Goal: Find specific page/section: Find specific page/section

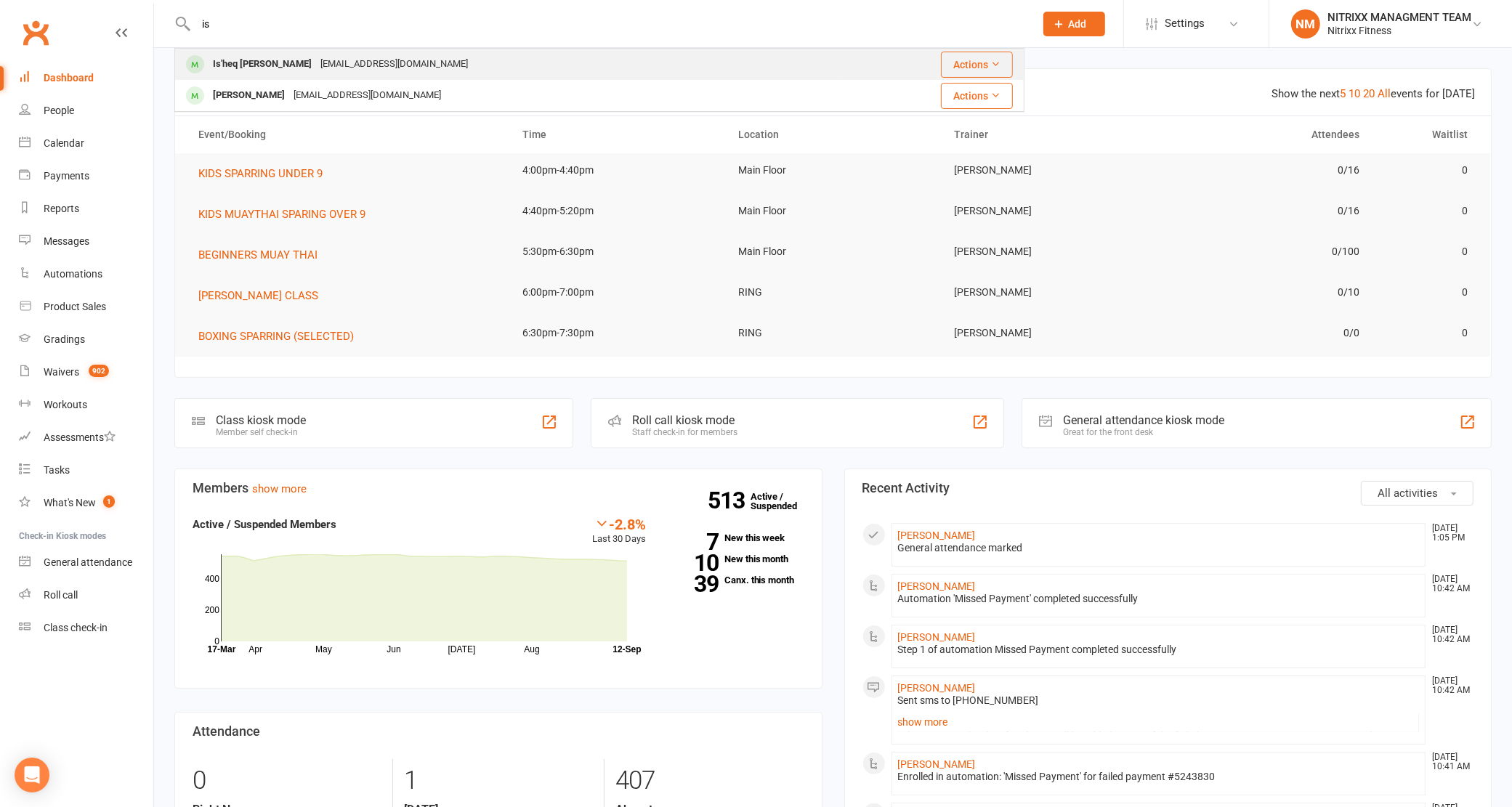
type input "is"
click at [439, 58] on div "Is'heq Hassan [EMAIL_ADDRESS][DOMAIN_NAME]" at bounding box center [507, 64] width 664 height 30
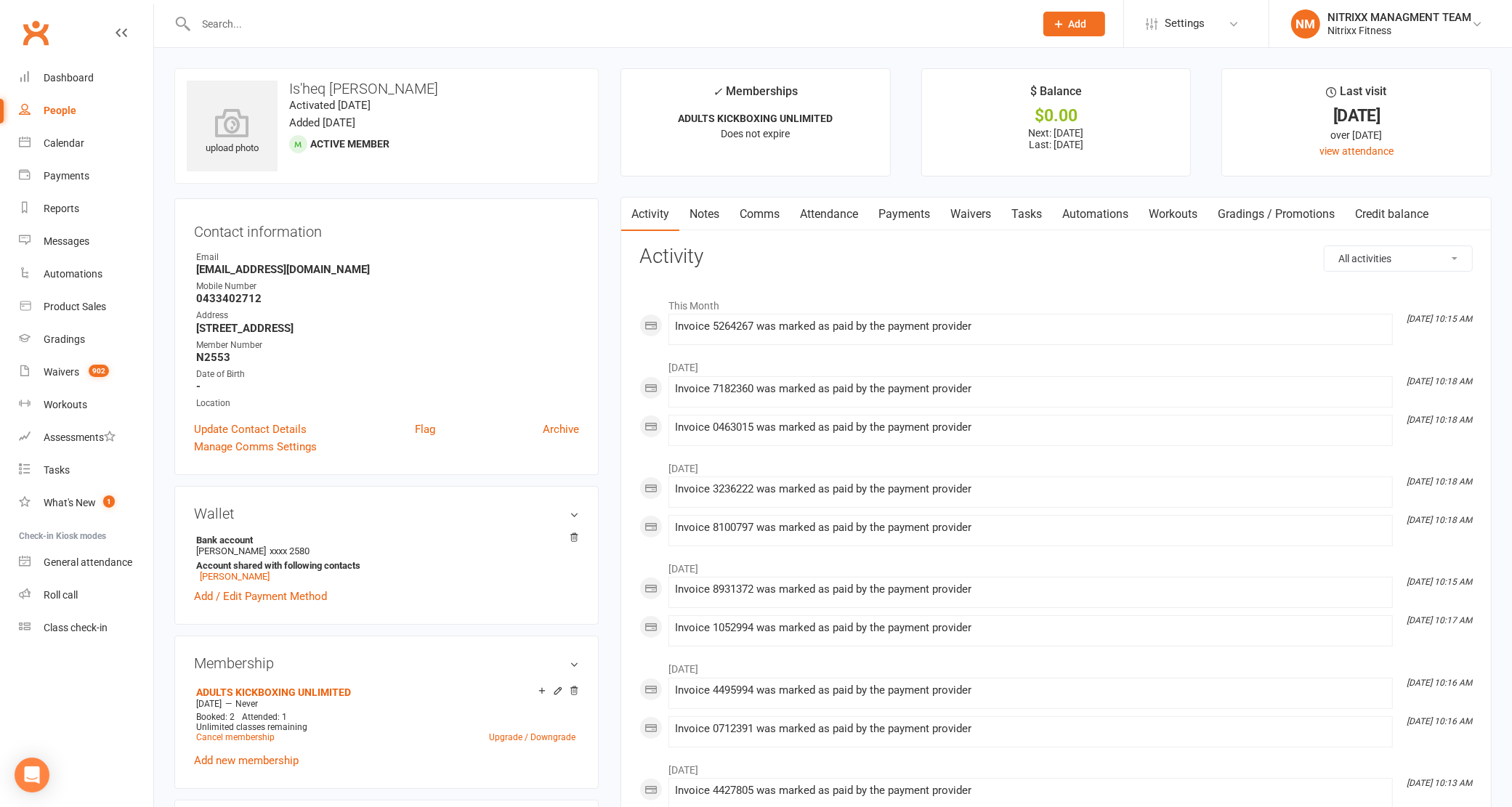
click at [894, 202] on link "Payments" at bounding box center [904, 214] width 72 height 34
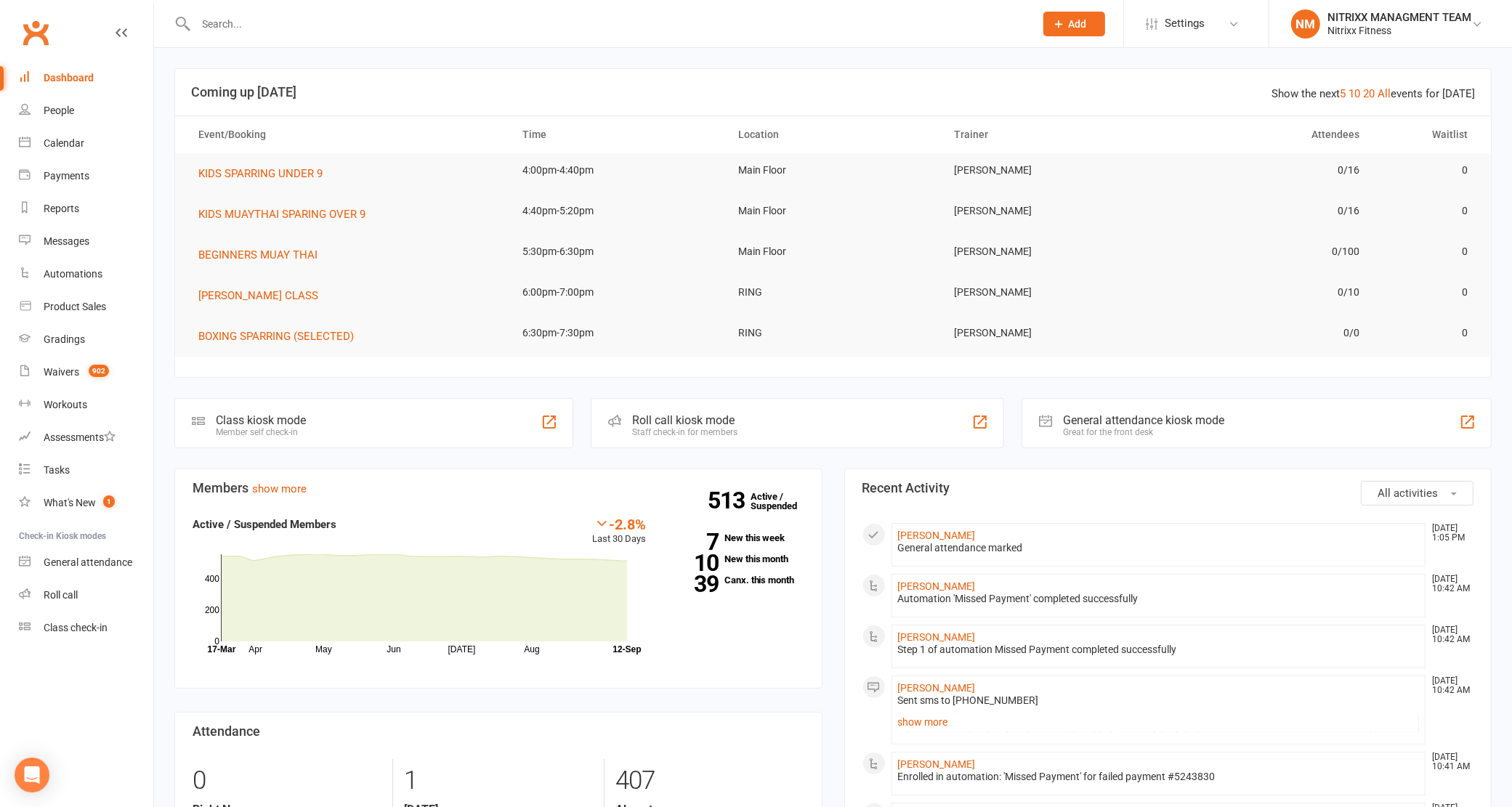
click at [418, 23] on input "text" at bounding box center [609, 23] width 833 height 20
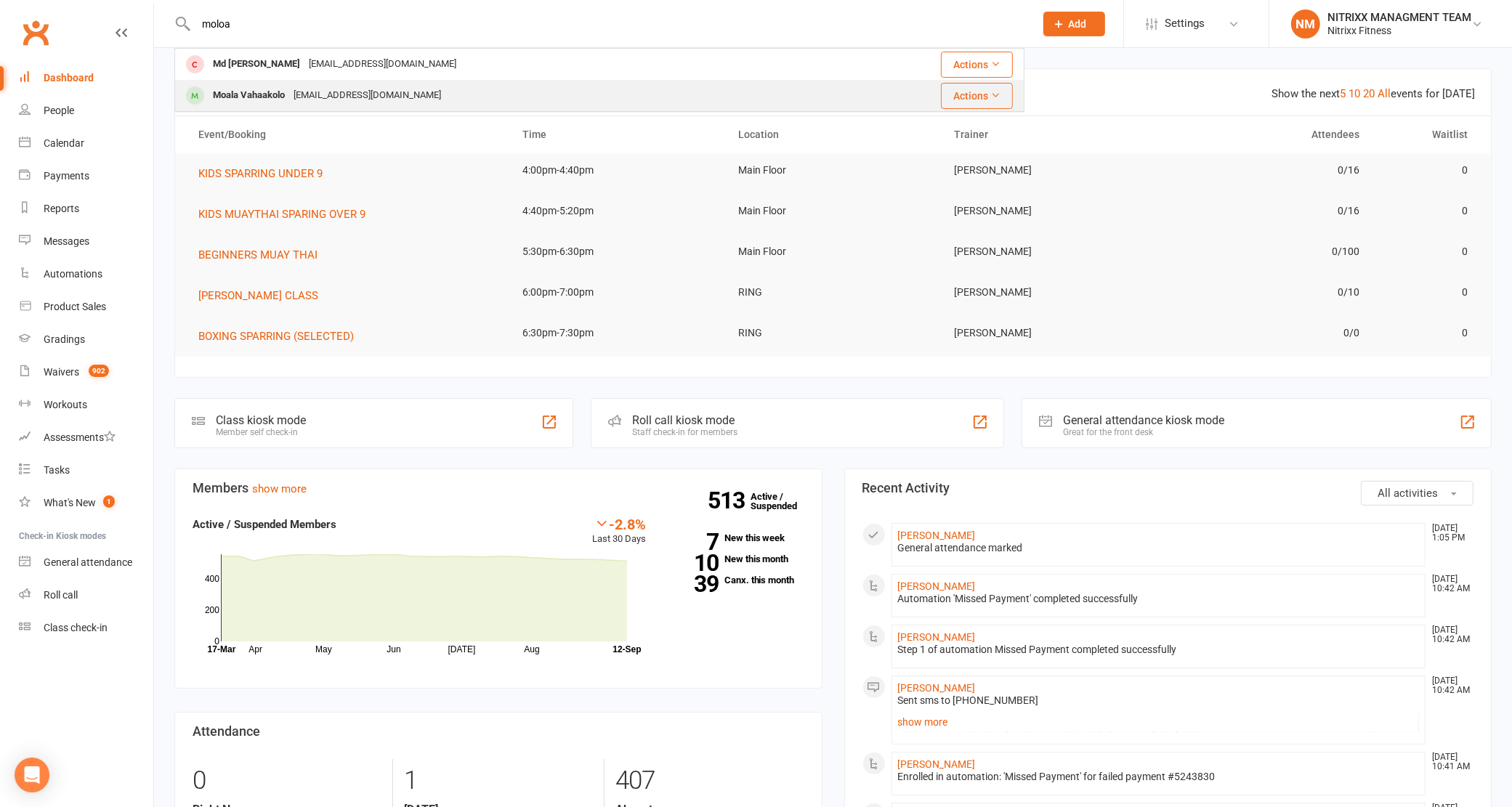
type input "moloa"
click at [379, 96] on div "[EMAIL_ADDRESS][DOMAIN_NAME]" at bounding box center [367, 96] width 157 height 21
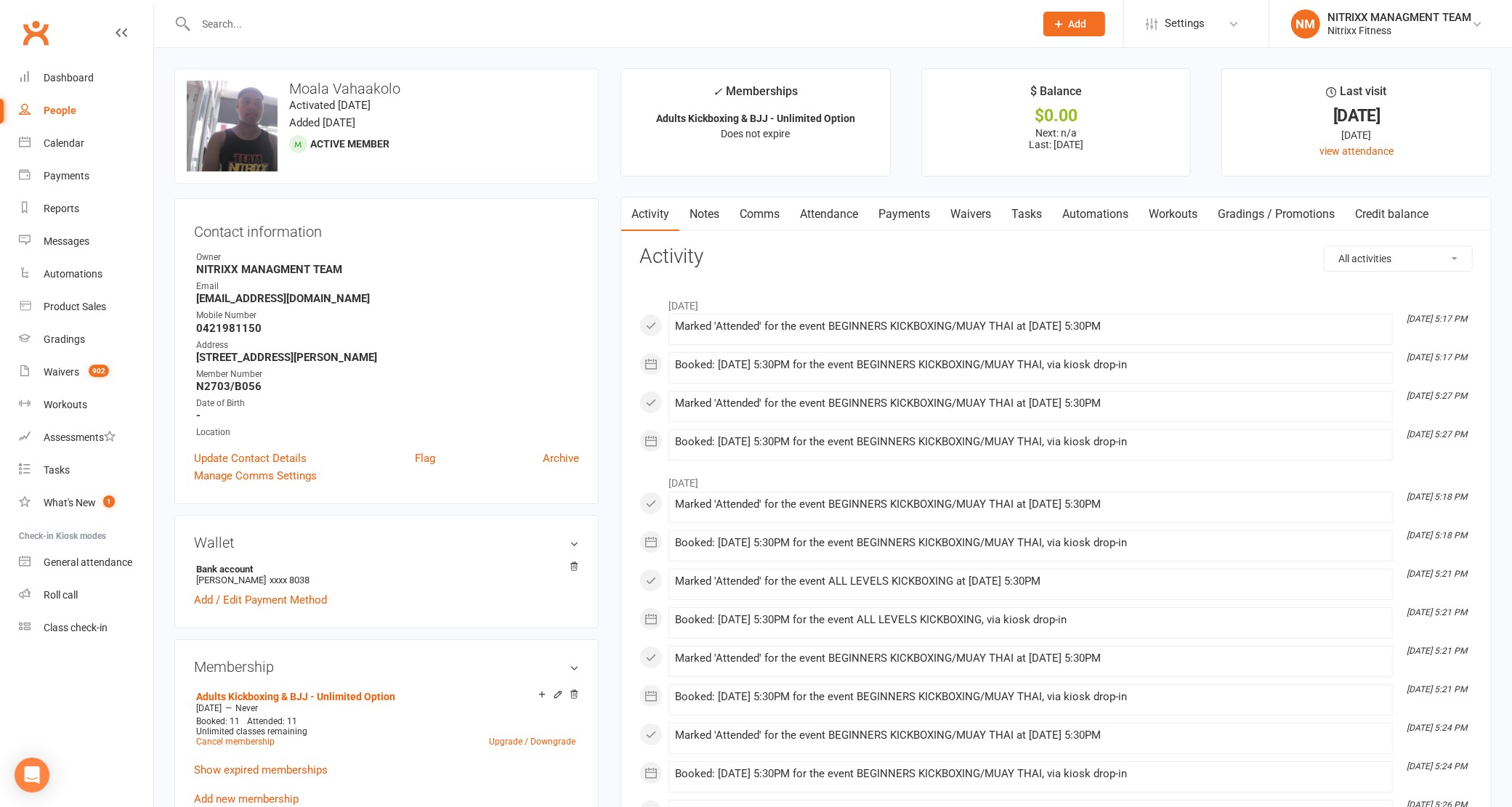
click at [888, 214] on link "Payments" at bounding box center [904, 214] width 72 height 34
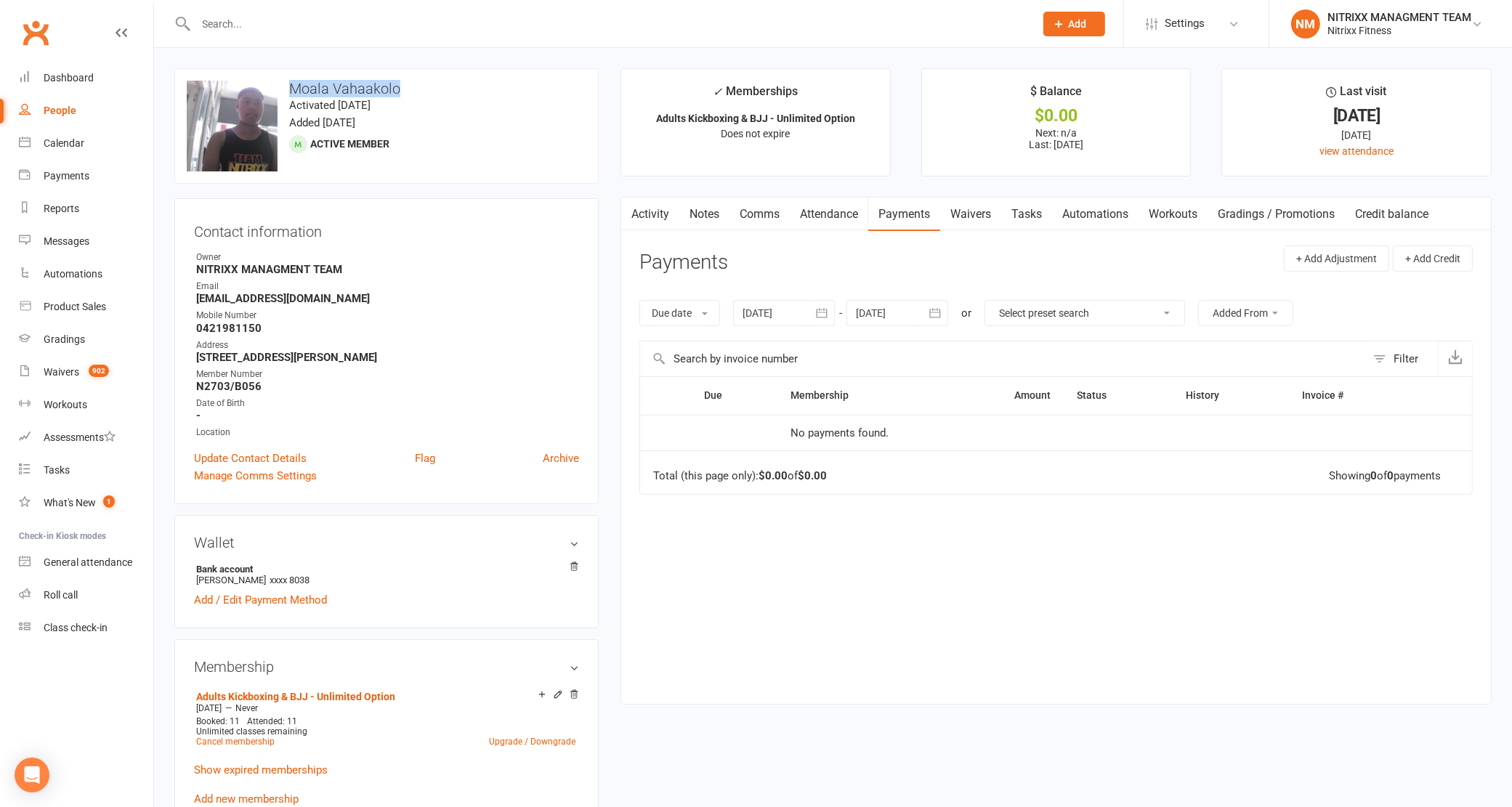
drag, startPoint x: 391, startPoint y: 84, endPoint x: 295, endPoint y: 88, distance: 96.1
click at [295, 88] on h3 "Moala Vahaakolo" at bounding box center [387, 88] width 400 height 16
copy h3 "Moala Vahaakolo"
click at [378, 19] on input "text" at bounding box center [609, 23] width 833 height 20
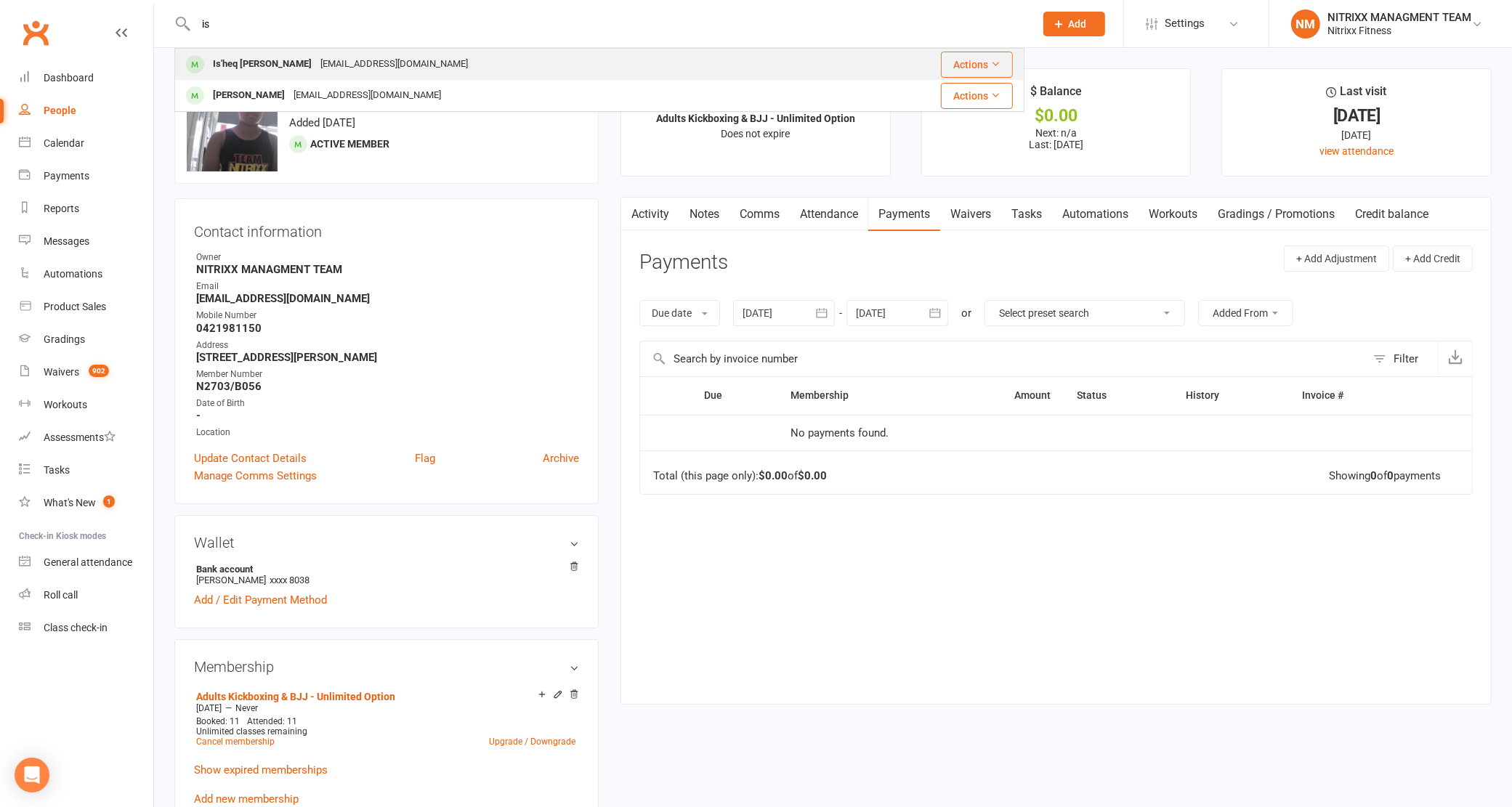
type input "is"
click at [463, 72] on div "Is'heq Hassan [EMAIL_ADDRESS][DOMAIN_NAME]" at bounding box center [507, 64] width 664 height 30
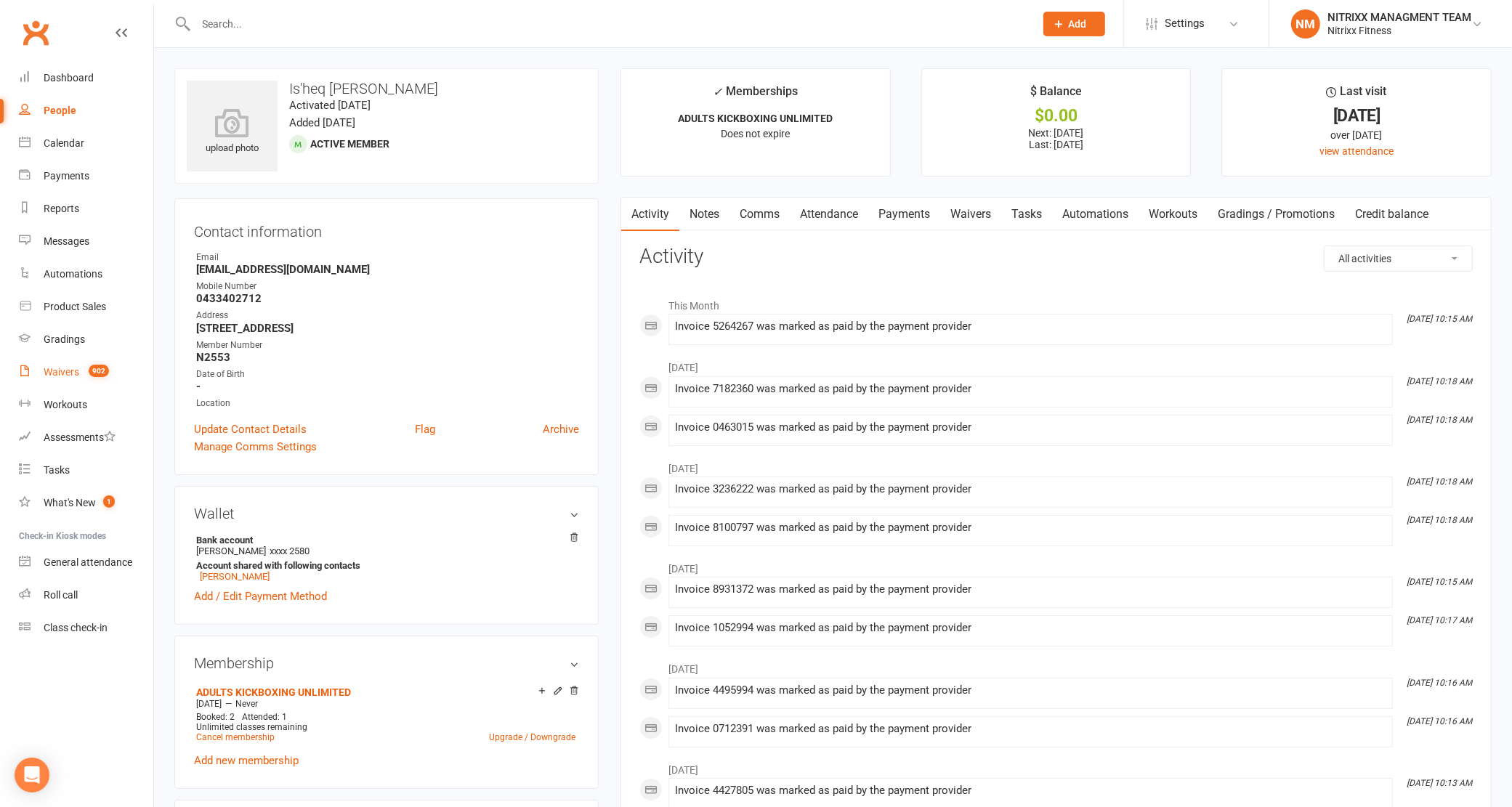
click at [77, 371] on div "Waivers" at bounding box center [61, 372] width 35 height 11
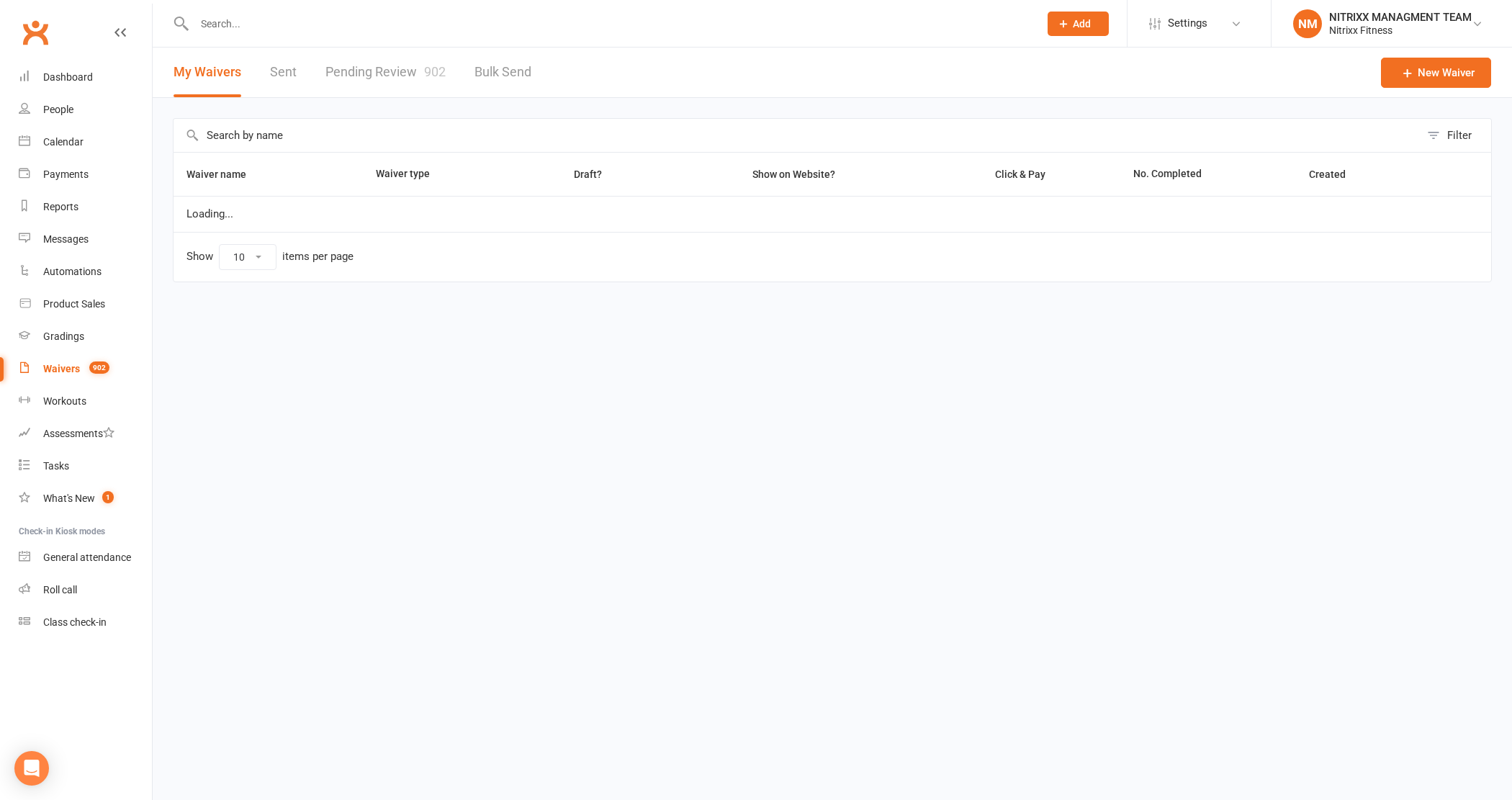
select select "100"
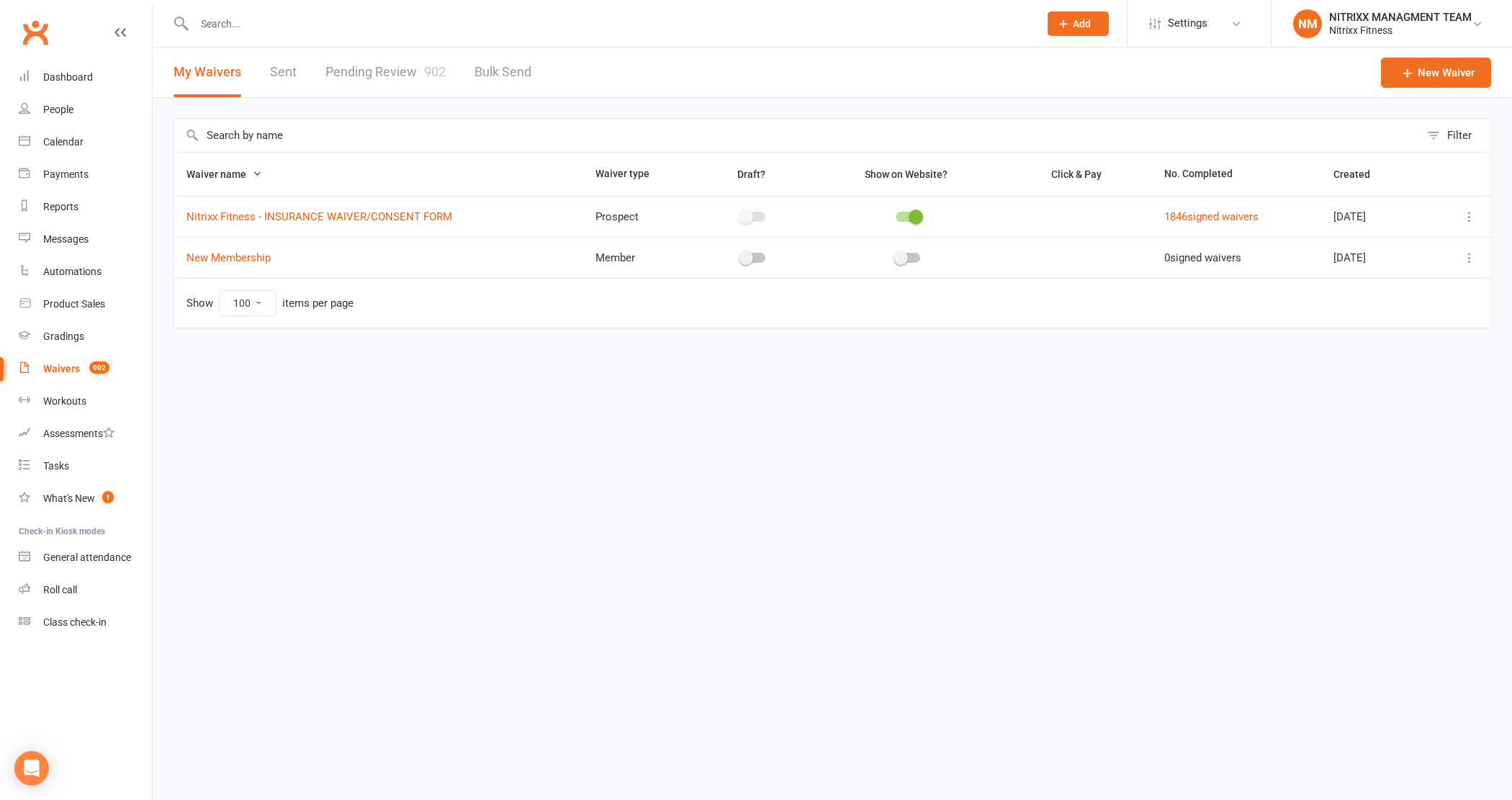
click at [419, 62] on link "Pending Review 902" at bounding box center [385, 72] width 120 height 49
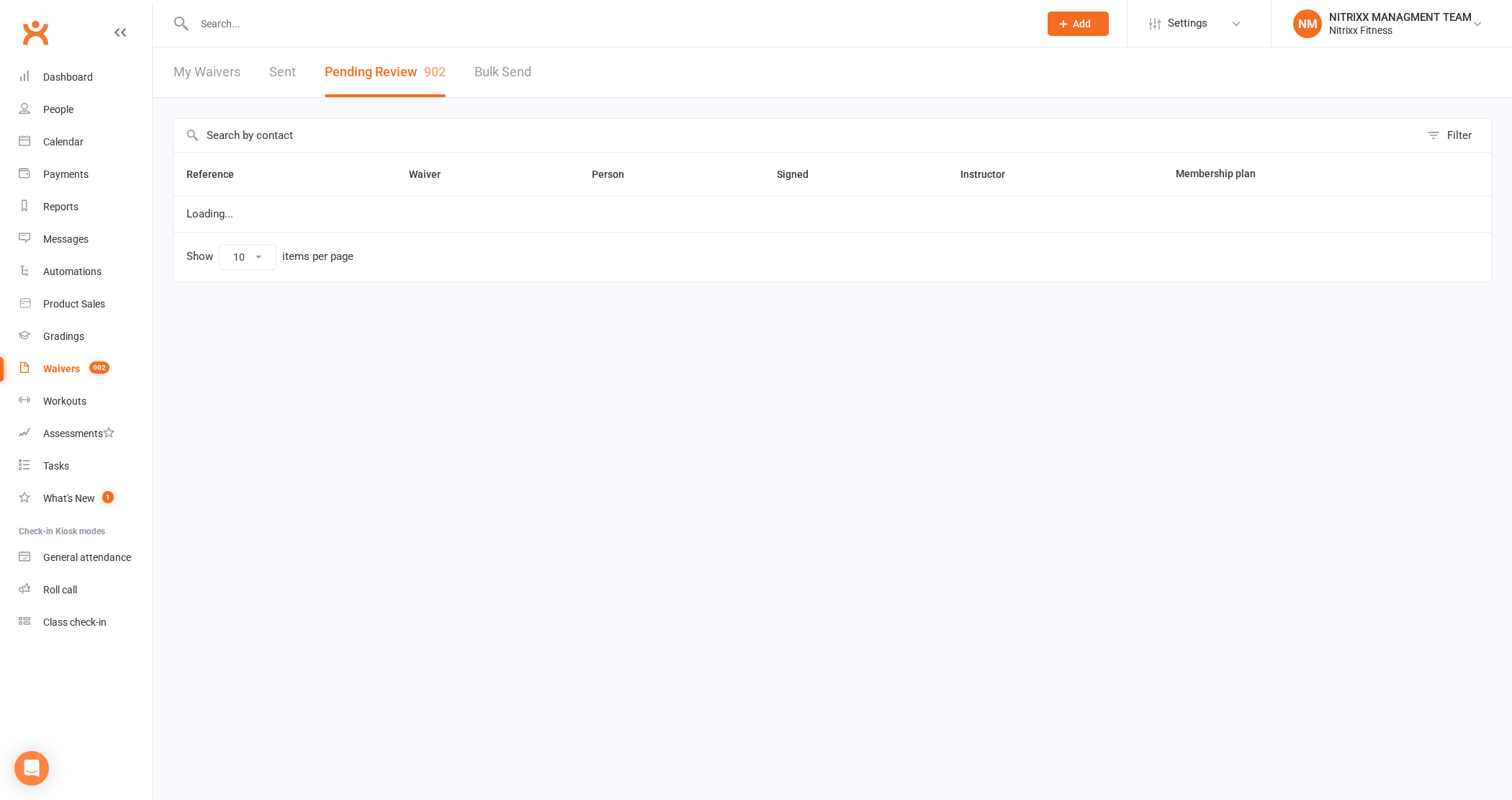
select select "100"
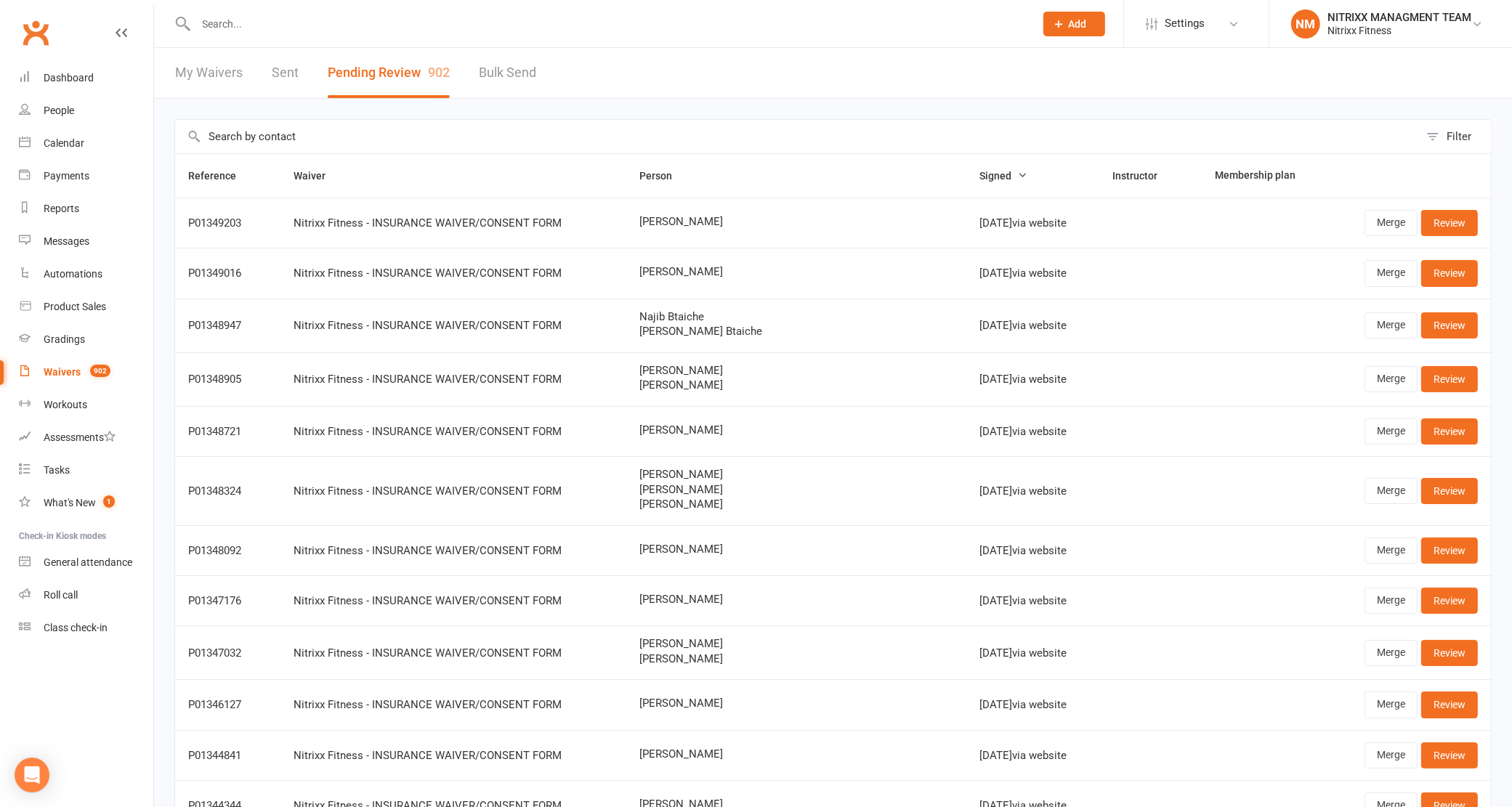
click at [389, 139] on input "text" at bounding box center [797, 137] width 1244 height 34
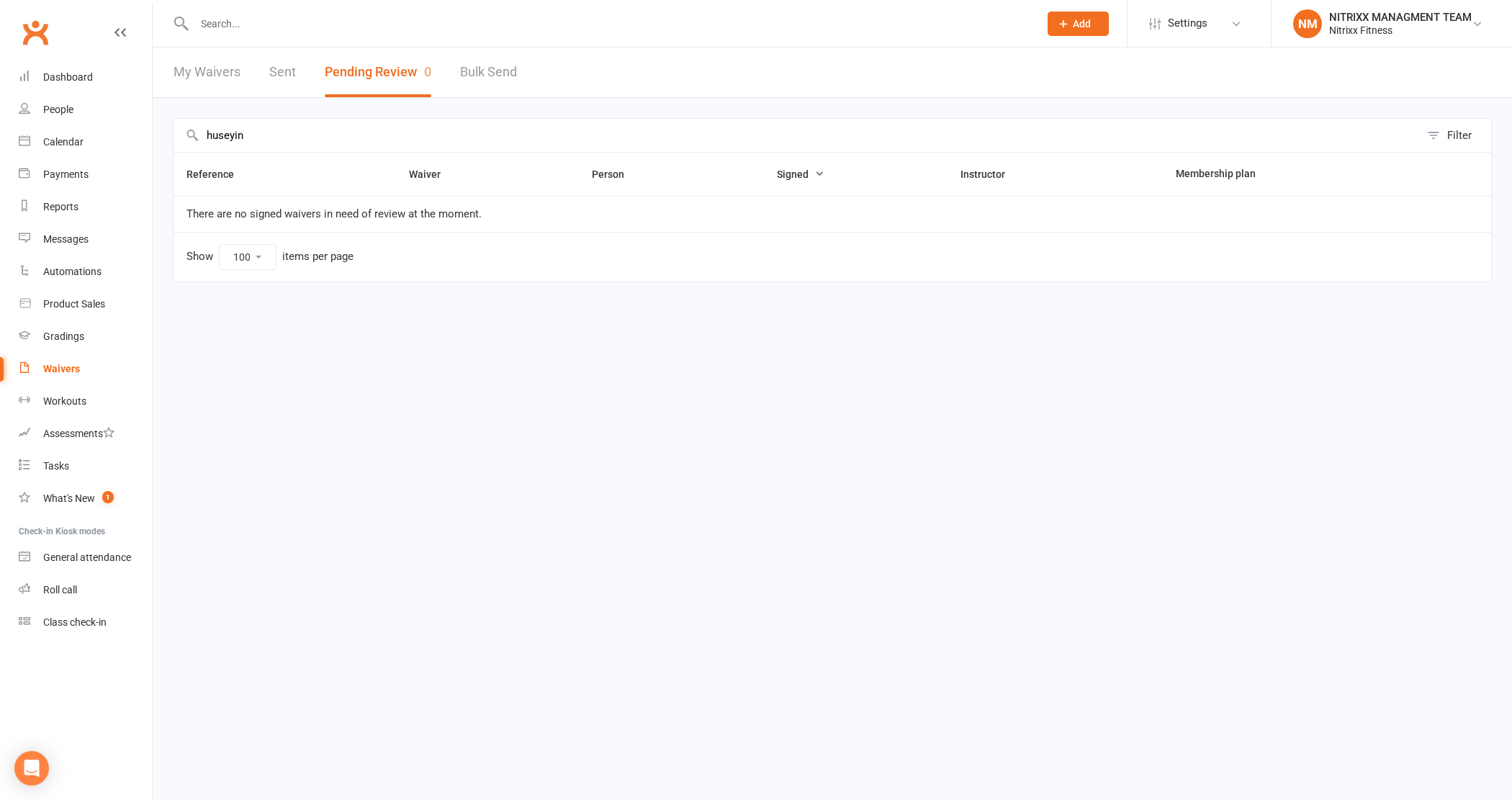
type input "huseyin"
click at [308, 15] on input "text" at bounding box center [610, 23] width 839 height 20
click at [296, 16] on input "text" at bounding box center [610, 23] width 839 height 20
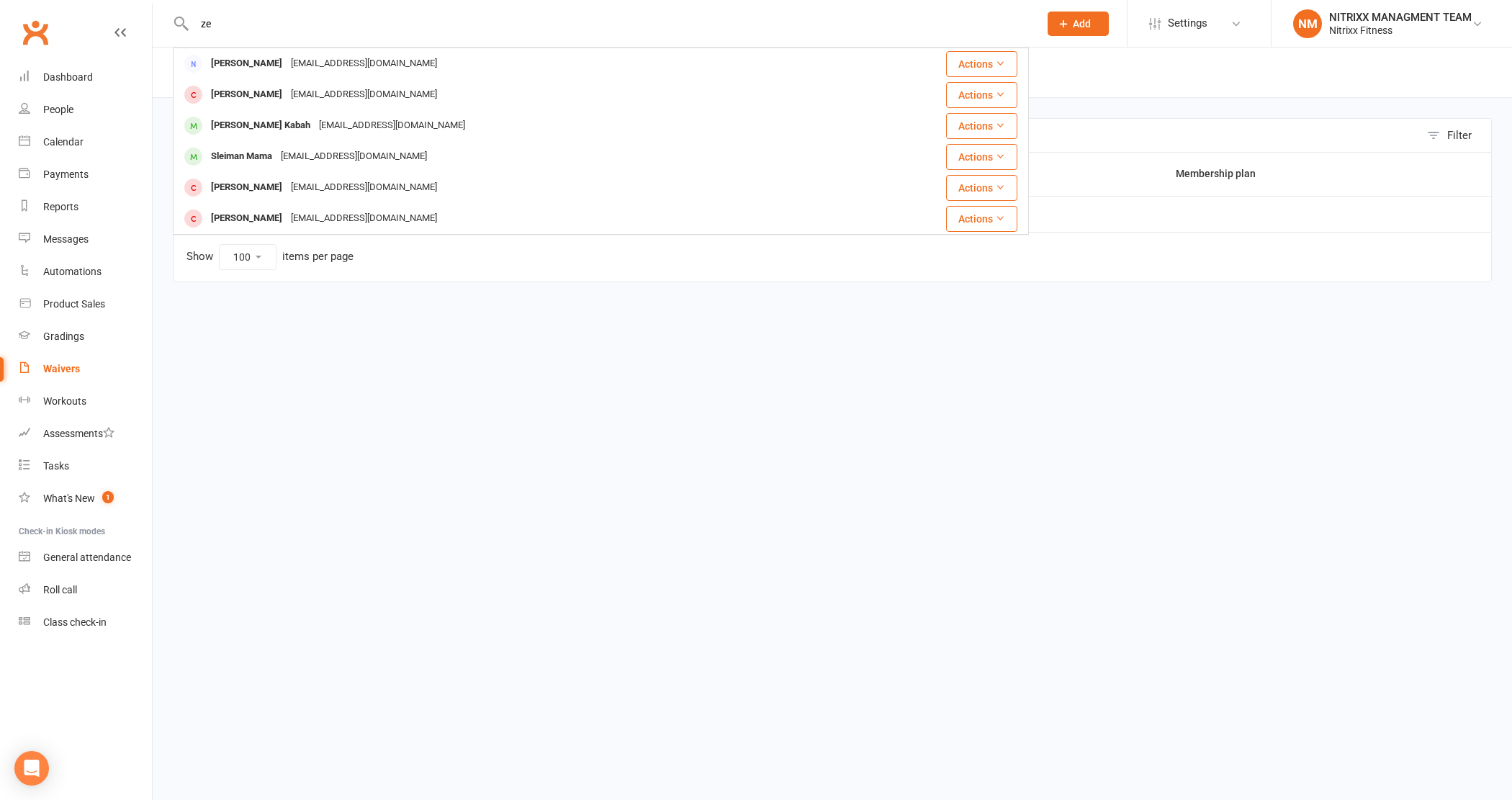
type input "z"
type input "m"
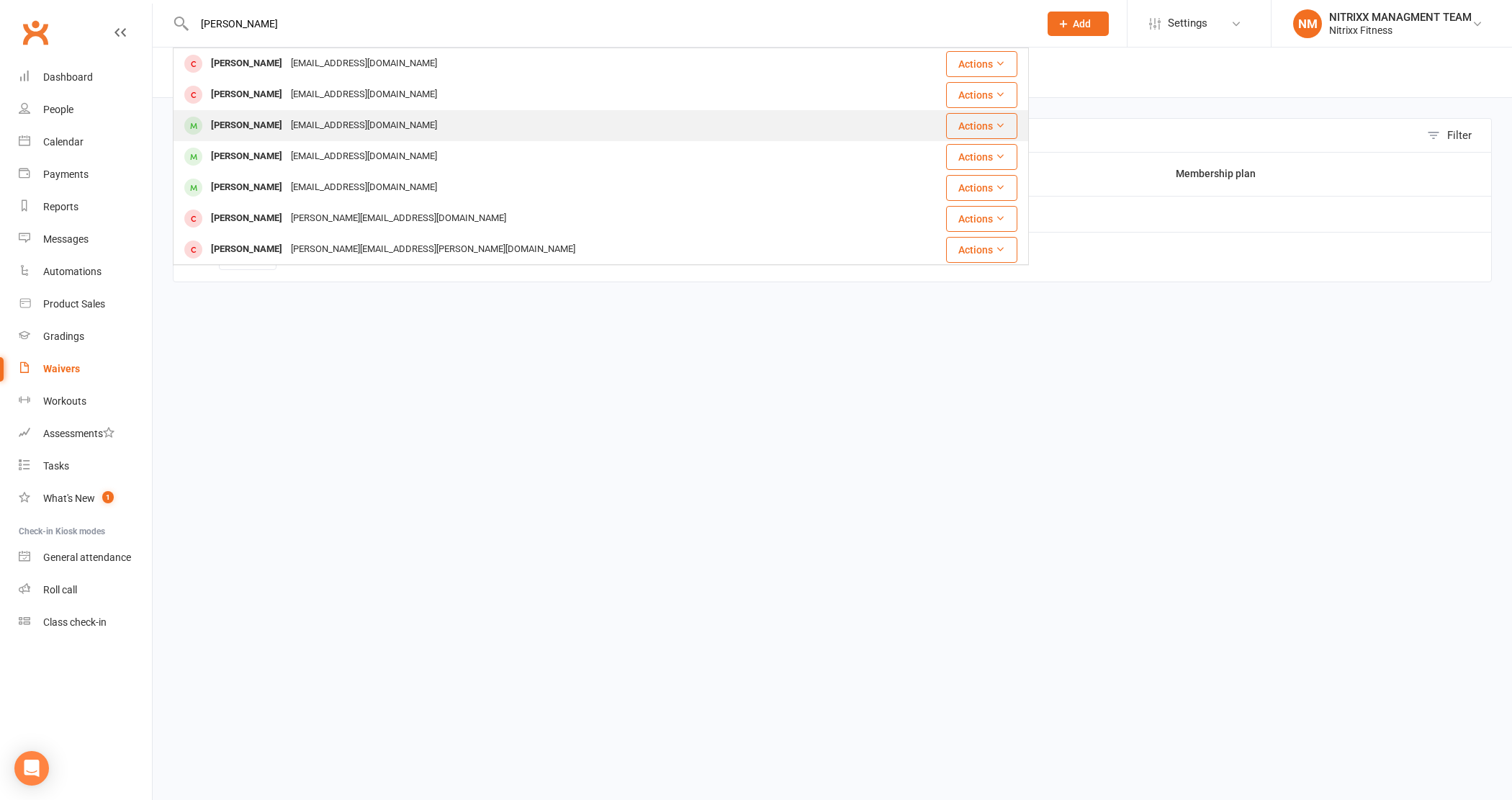
type input "[PERSON_NAME]"
click at [306, 116] on div "[EMAIL_ADDRESS][DOMAIN_NAME]" at bounding box center [364, 126] width 155 height 21
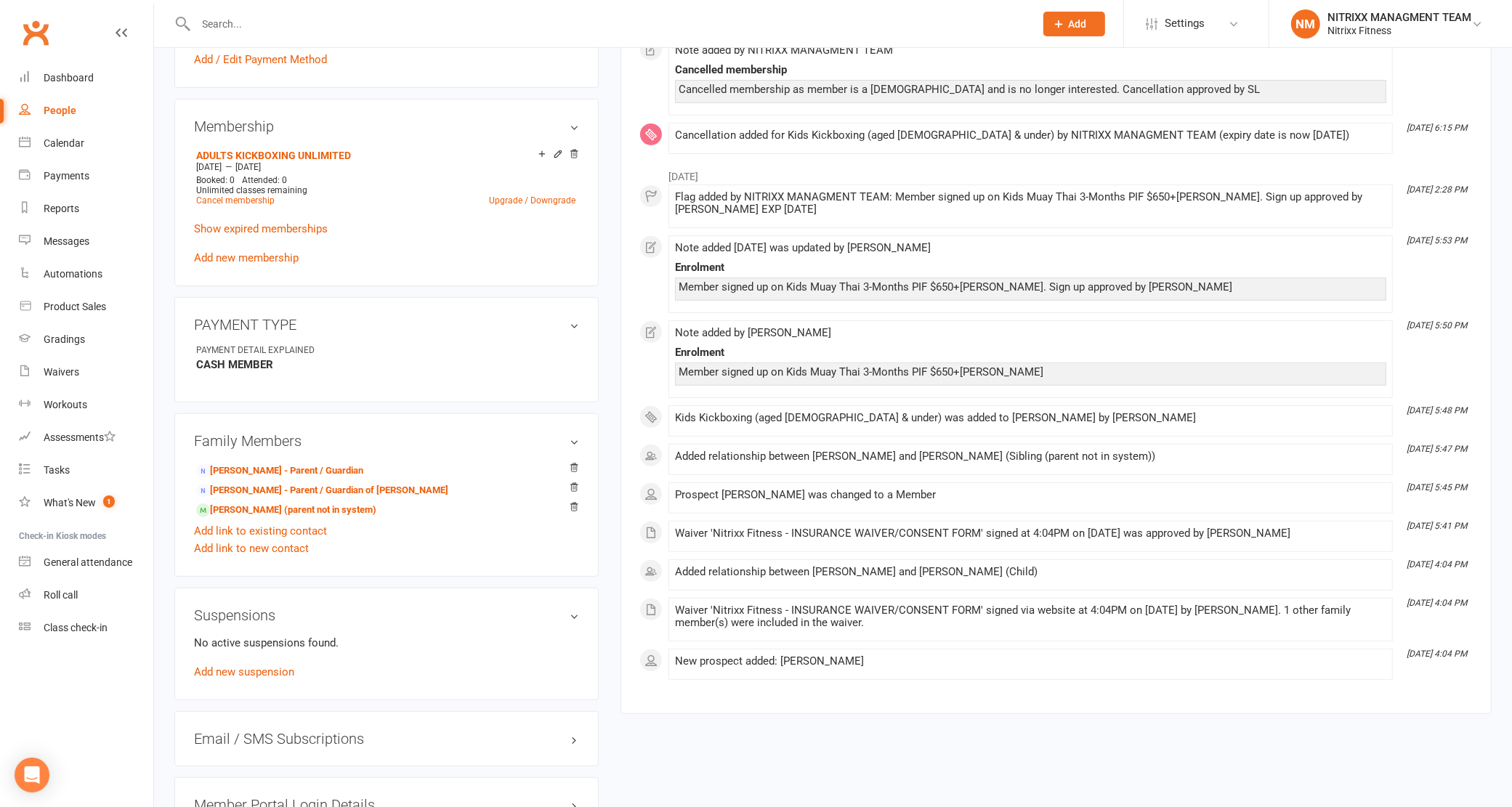
scroll to position [636, 0]
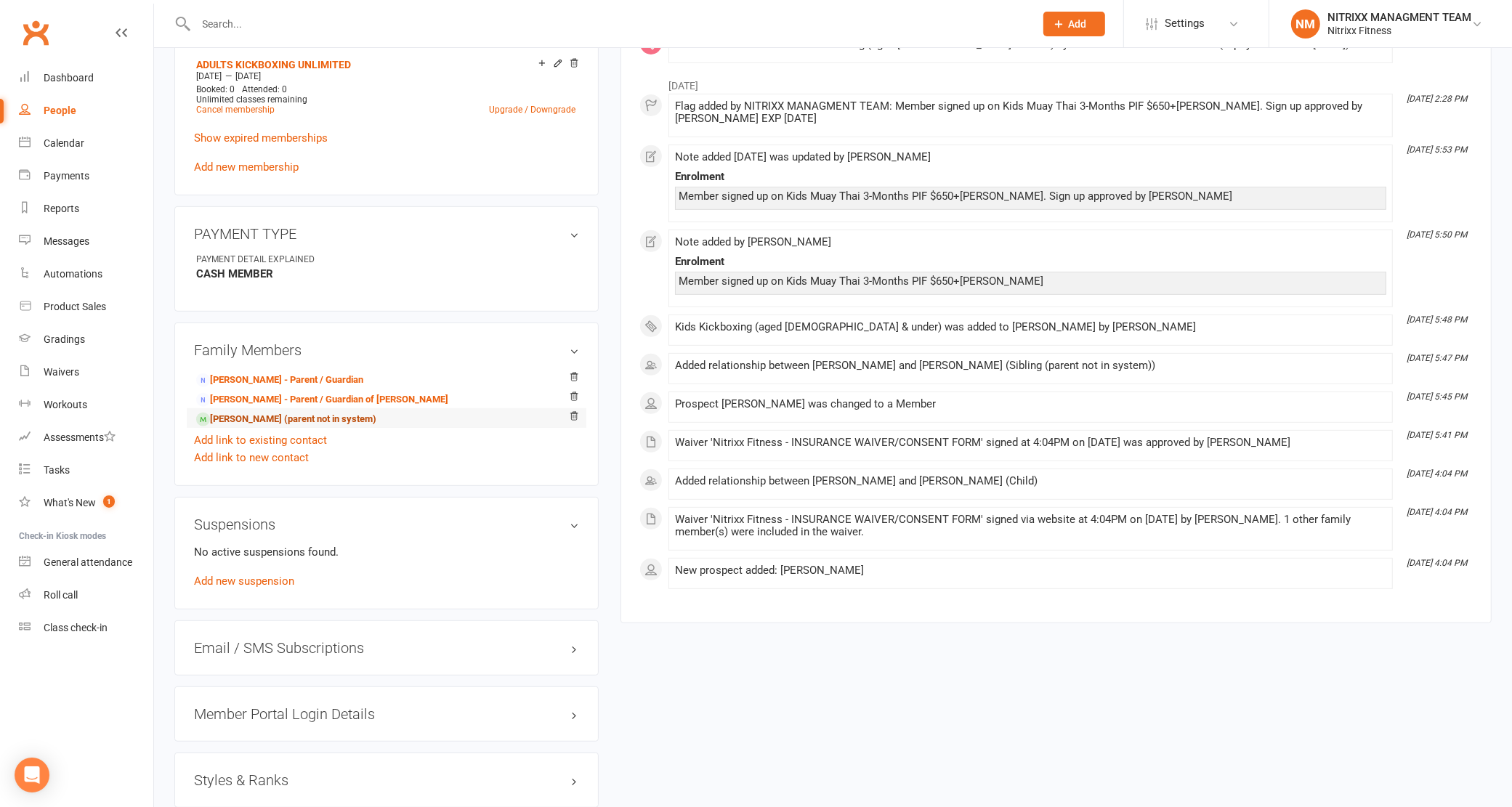
click at [258, 420] on link "[PERSON_NAME] (parent not in system)" at bounding box center [286, 419] width 180 height 15
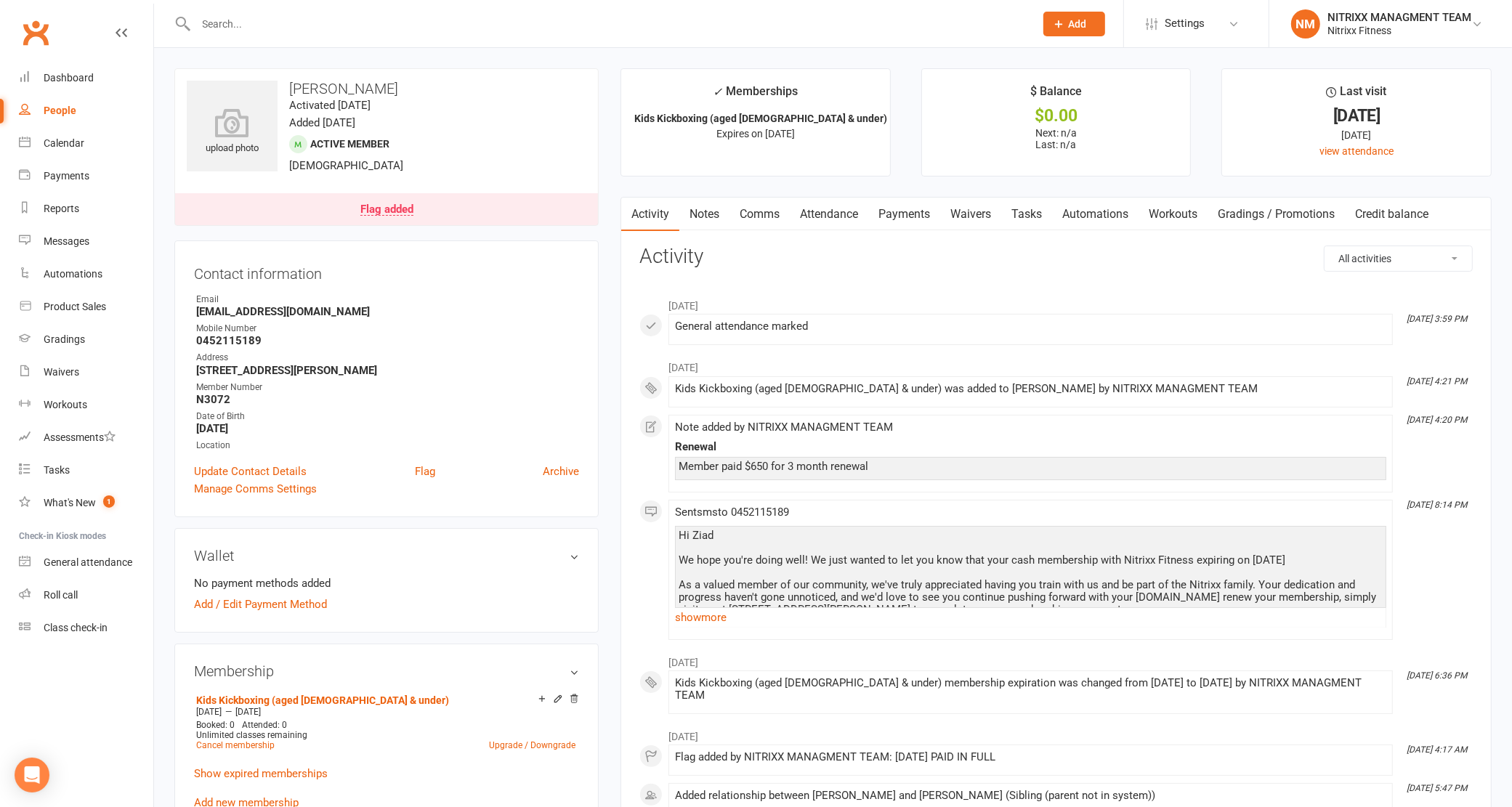
click at [757, 218] on link "Comms" at bounding box center [759, 214] width 60 height 34
